Goal: Understand process/instructions

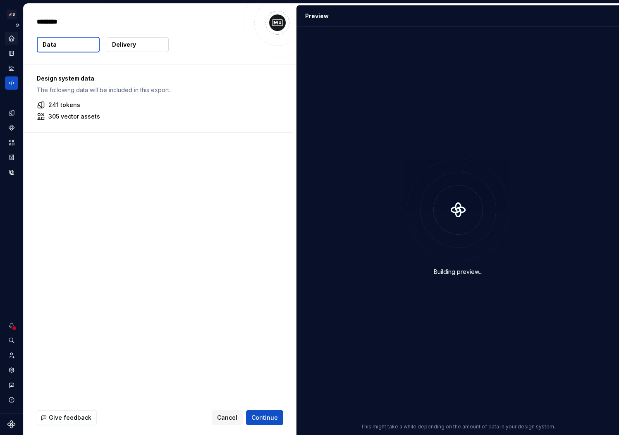
click at [12, 42] on icon "Home" at bounding box center [11, 38] width 7 height 7
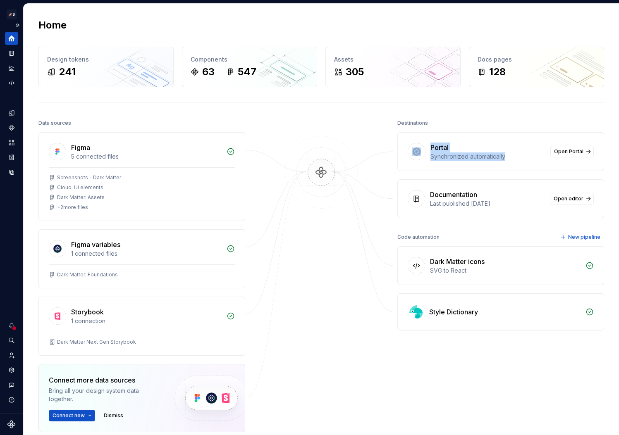
drag, startPoint x: 518, startPoint y: 154, endPoint x: 405, endPoint y: 142, distance: 113.1
click at [405, 142] on div "Portal Synchronized automatically Open Portal" at bounding box center [501, 152] width 206 height 38
click at [460, 162] on div "Portal Synchronized automatically Open Portal" at bounding box center [501, 152] width 206 height 38
click at [411, 158] on div at bounding box center [417, 151] width 18 height 17
click at [412, 154] on img at bounding box center [416, 152] width 9 height 8
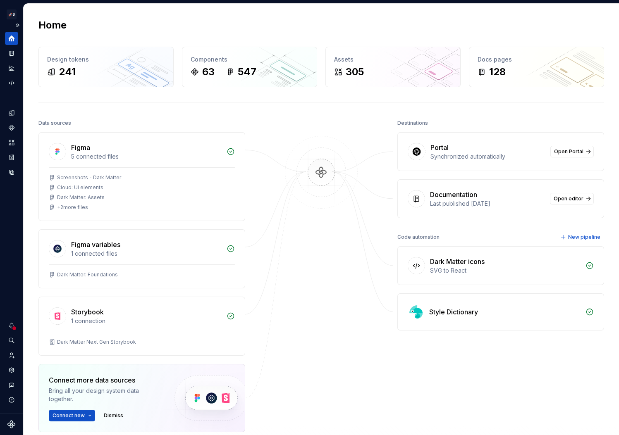
click at [308, 270] on div at bounding box center [321, 295] width 83 height 356
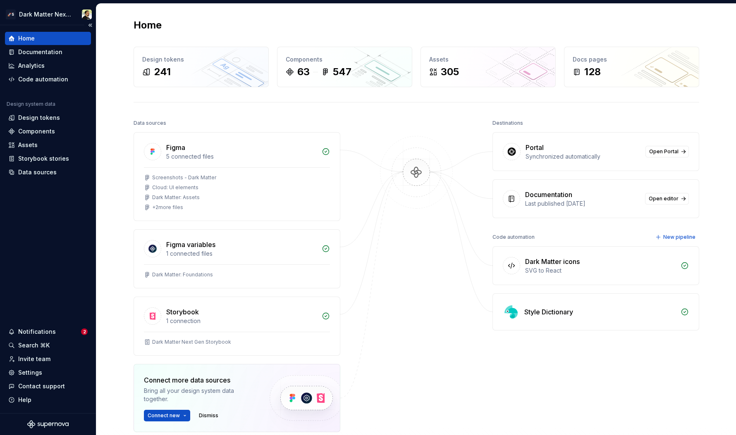
click at [586, 157] on div "Synchronized automatically" at bounding box center [582, 157] width 115 height 8
drag, startPoint x: 493, startPoint y: 119, endPoint x: 610, endPoint y: 165, distance: 126.2
click at [610, 165] on div "Destinations Portal Synchronized automatically Open Portal Documentation Last p…" at bounding box center [595, 167] width 207 height 101
click at [610, 165] on div "Portal Synchronized automatically Open Portal" at bounding box center [596, 152] width 206 height 38
click at [540, 157] on div "Synchronized automatically" at bounding box center [582, 157] width 115 height 8
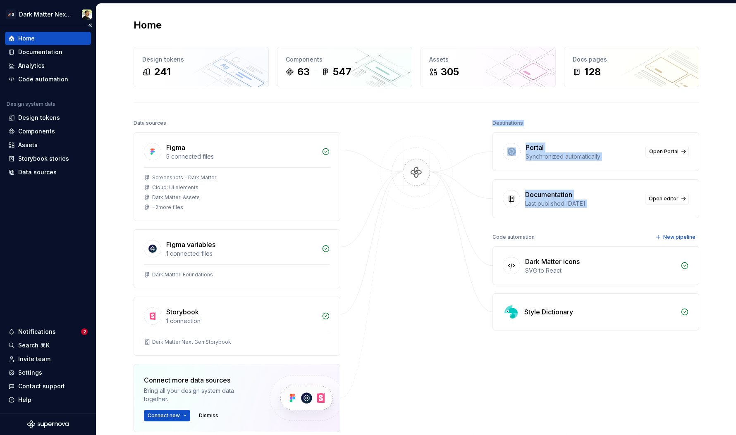
drag, startPoint x: 548, startPoint y: 131, endPoint x: 674, endPoint y: 177, distance: 133.5
click at [619, 177] on div "Destinations Portal Synchronized automatically Open Portal Documentation Last p…" at bounding box center [595, 167] width 207 height 101
click at [619, 166] on div "Home Design tokens 241 Components 63 547 Assets 305 Docs pages 128 Data sources…" at bounding box center [416, 263] width 595 height 518
click at [564, 147] on div "Portal" at bounding box center [582, 148] width 115 height 10
click at [409, 275] on div at bounding box center [416, 295] width 83 height 356
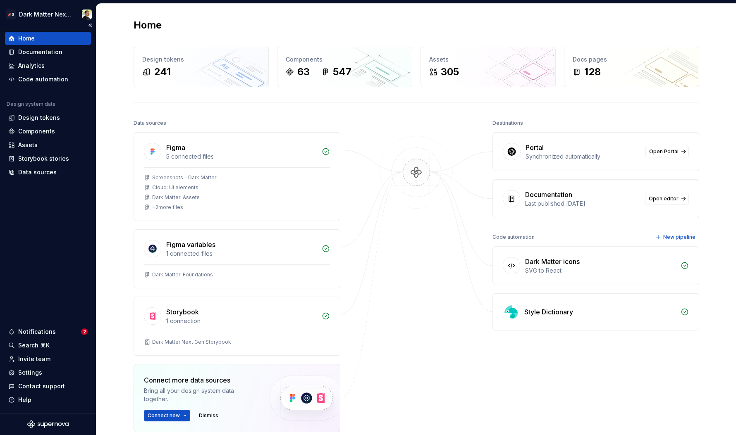
click at [430, 163] on img at bounding box center [416, 181] width 80 height 90
click at [384, 132] on div at bounding box center [416, 295] width 83 height 356
click at [63, 14] on html "🚀S Dark Matter Next Gen Home Documentation Analytics Code automation Design sys…" at bounding box center [368, 217] width 736 height 435
click at [435, 141] on html "🚀S Dark Matter Next Gen Home Documentation Analytics Code automation Design sys…" at bounding box center [368, 217] width 736 height 435
click at [446, 310] on div at bounding box center [416, 295] width 83 height 356
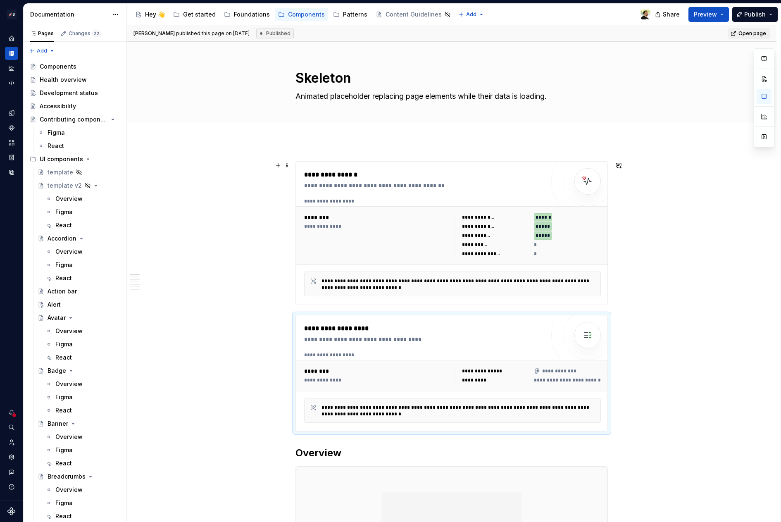
scroll to position [743, 0]
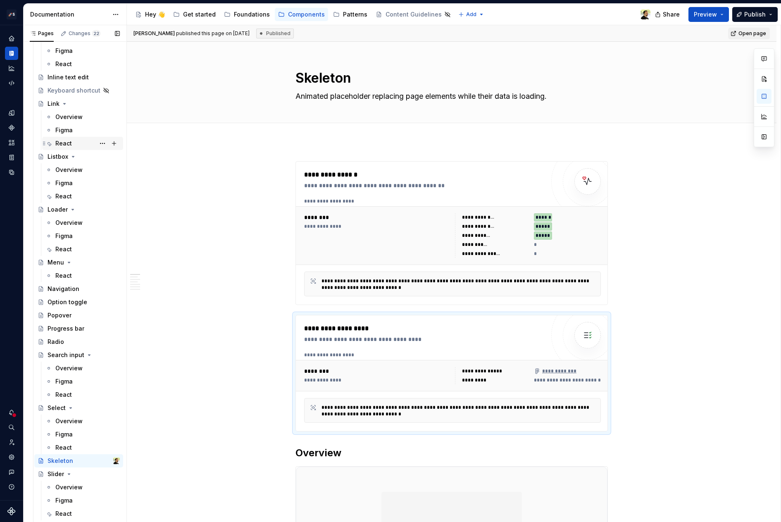
type textarea "*"
